Goal: Navigation & Orientation: Find specific page/section

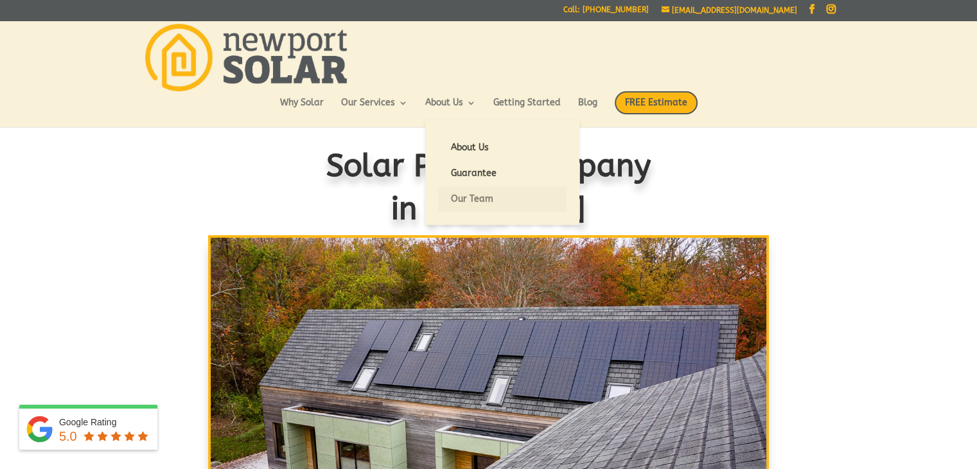
click at [468, 206] on link "Our Team" at bounding box center [502, 199] width 129 height 26
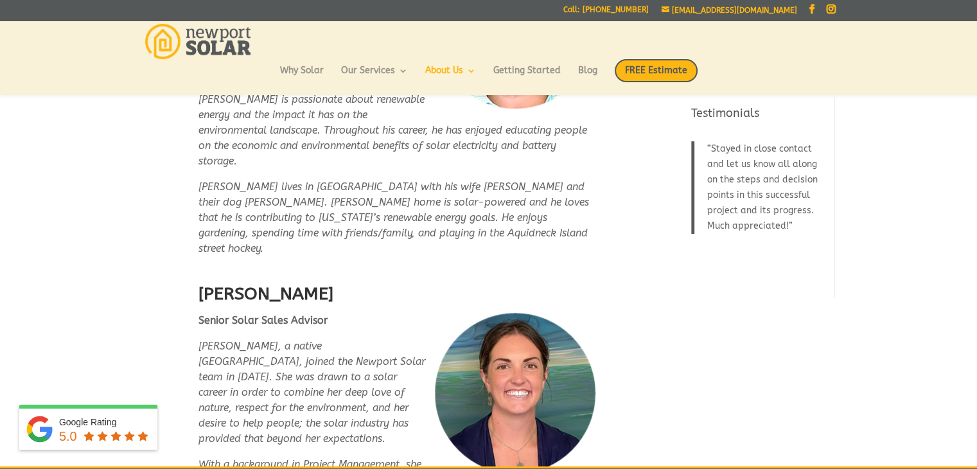
scroll to position [1139, 0]
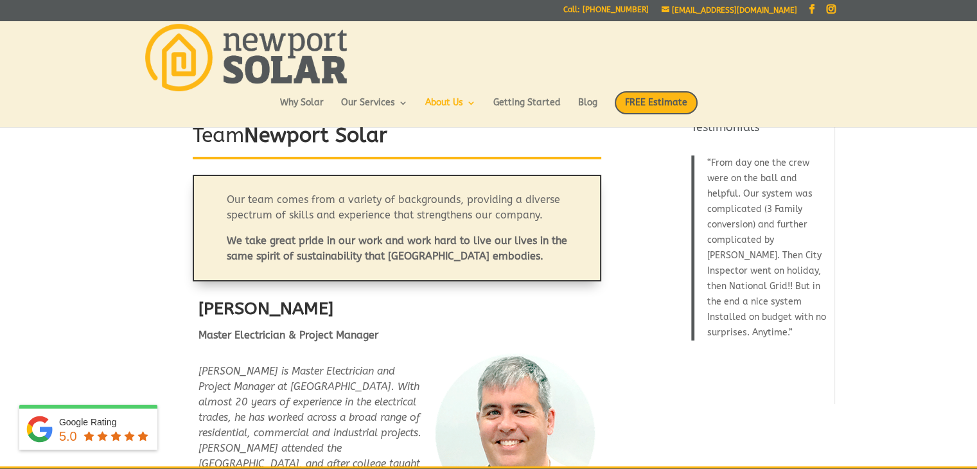
scroll to position [0, 0]
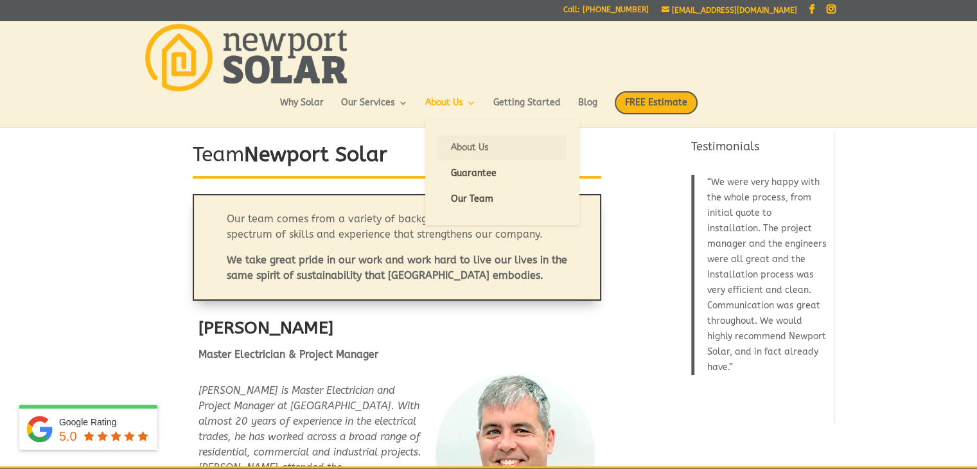
click at [468, 147] on link "About Us" at bounding box center [502, 148] width 129 height 26
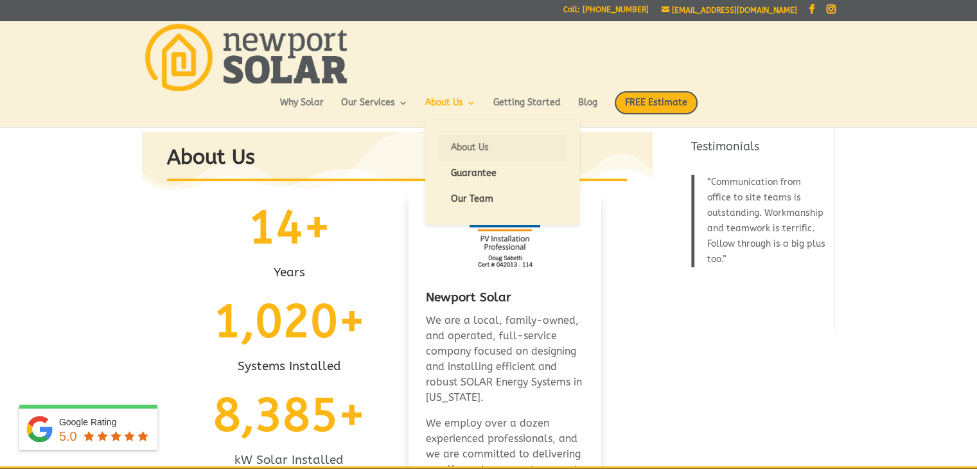
click at [465, 152] on link "About Us" at bounding box center [502, 148] width 129 height 26
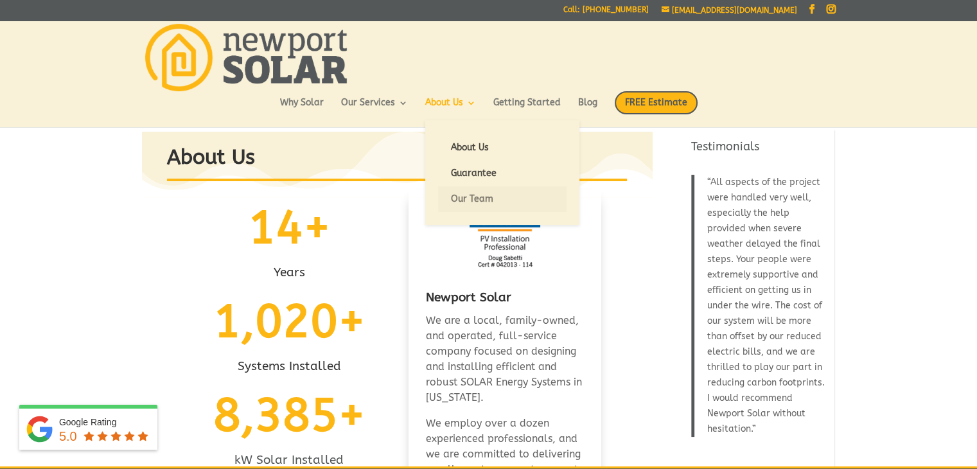
click at [478, 192] on link "Our Team" at bounding box center [502, 199] width 129 height 26
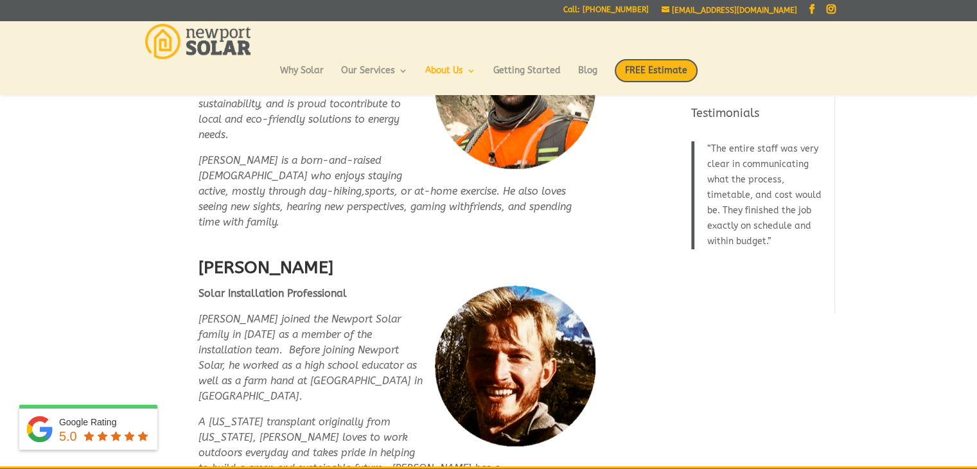
scroll to position [3146, 0]
